Goal: Transaction & Acquisition: Book appointment/travel/reservation

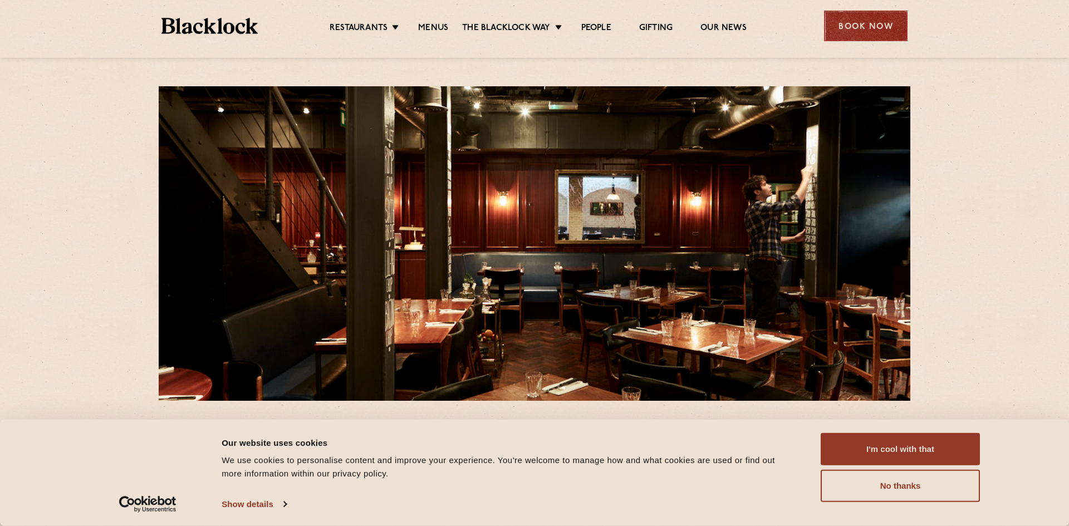
click at [863, 33] on div "Book Now" at bounding box center [866, 26] width 84 height 31
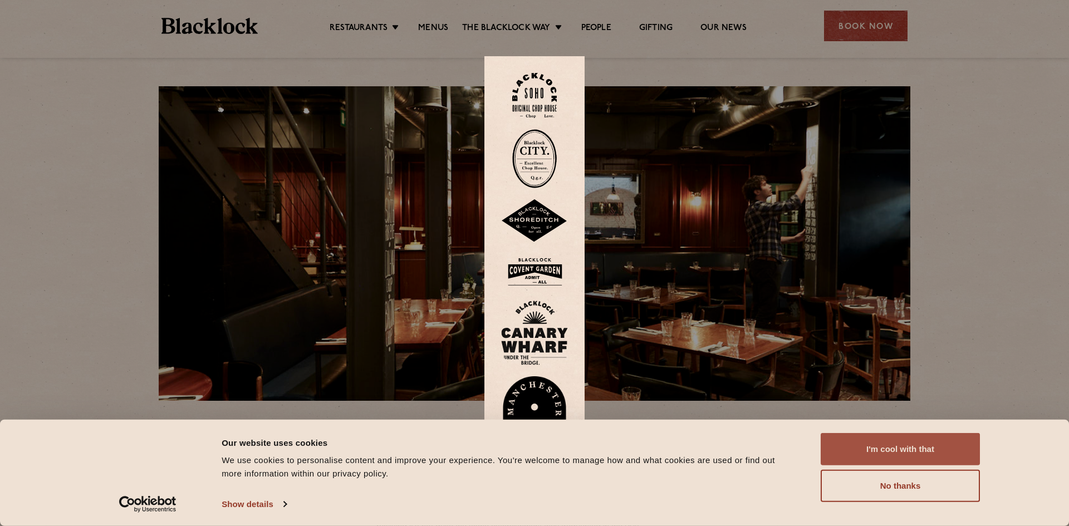
click at [890, 454] on button "I'm cool with that" at bounding box center [900, 449] width 159 height 32
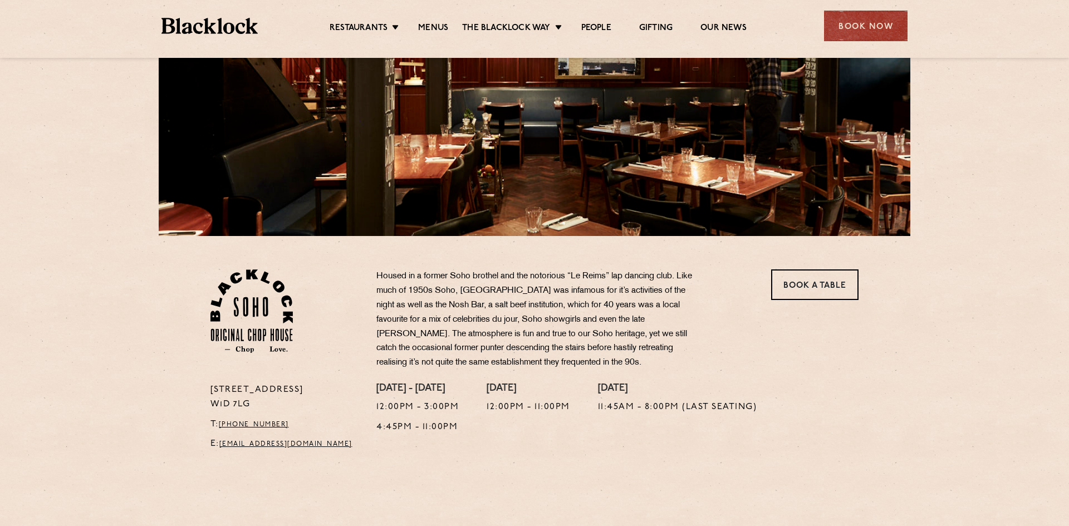
scroll to position [171, 0]
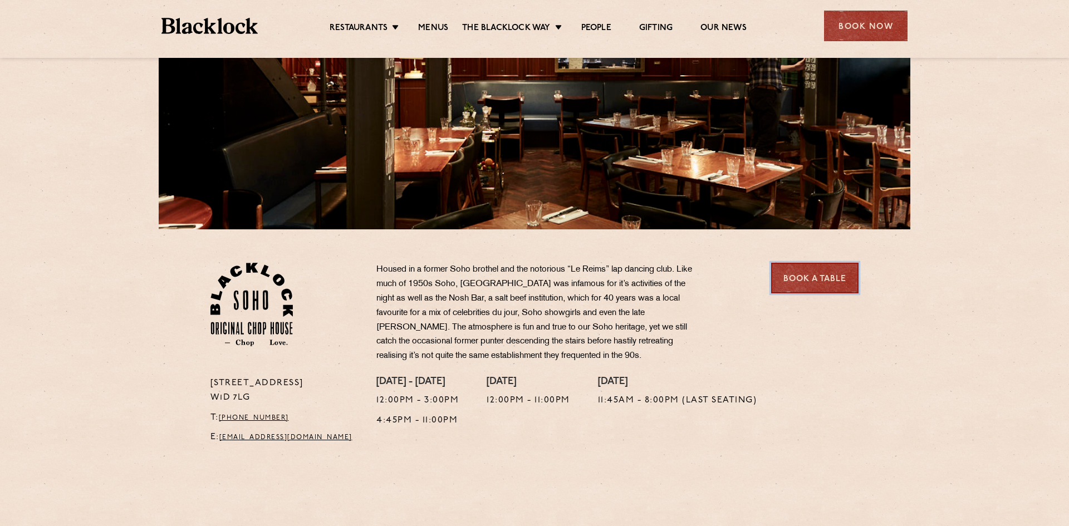
click at [804, 277] on link "Book a Table" at bounding box center [814, 278] width 87 height 31
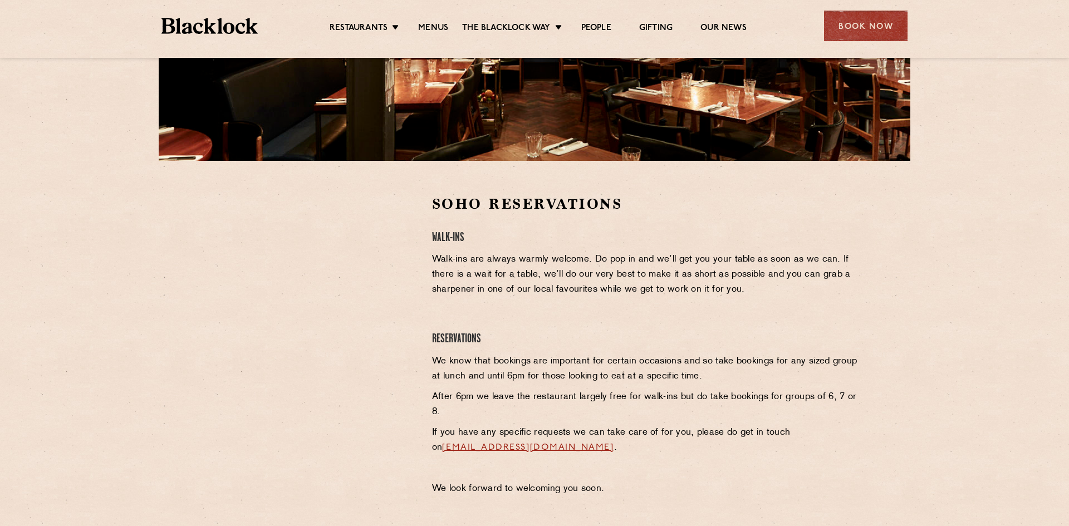
scroll to position [242, 0]
